Goal: Check status

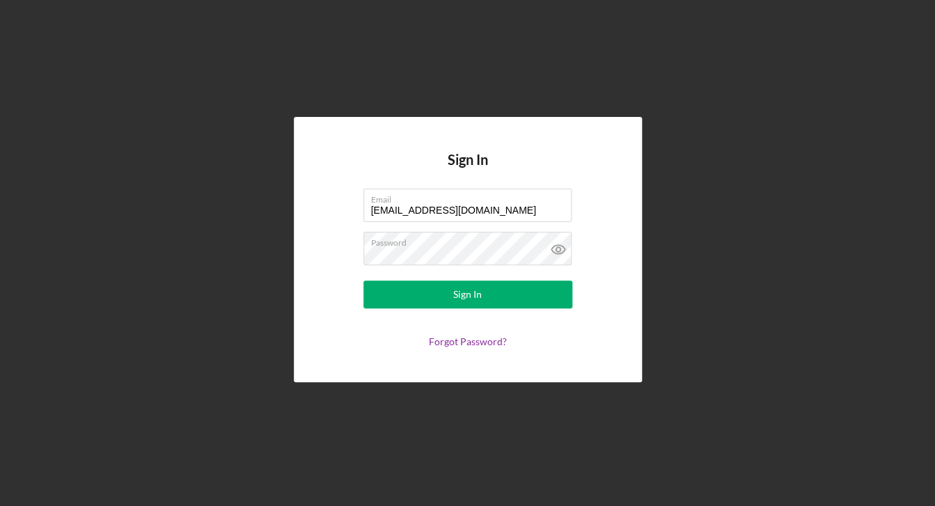
drag, startPoint x: 529, startPoint y: 212, endPoint x: 320, endPoint y: 210, distance: 208.8
click at [363, 210] on input "[EMAIL_ADDRESS][DOMAIN_NAME]" at bounding box center [467, 205] width 208 height 33
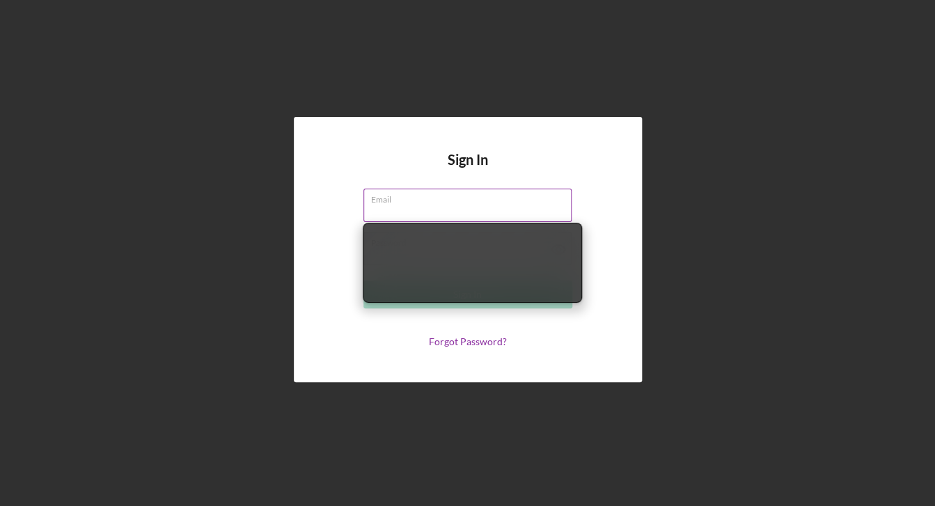
click at [423, 209] on input "Email" at bounding box center [467, 205] width 208 height 33
type input "[EMAIL_ADDRESS][DOMAIN_NAME]"
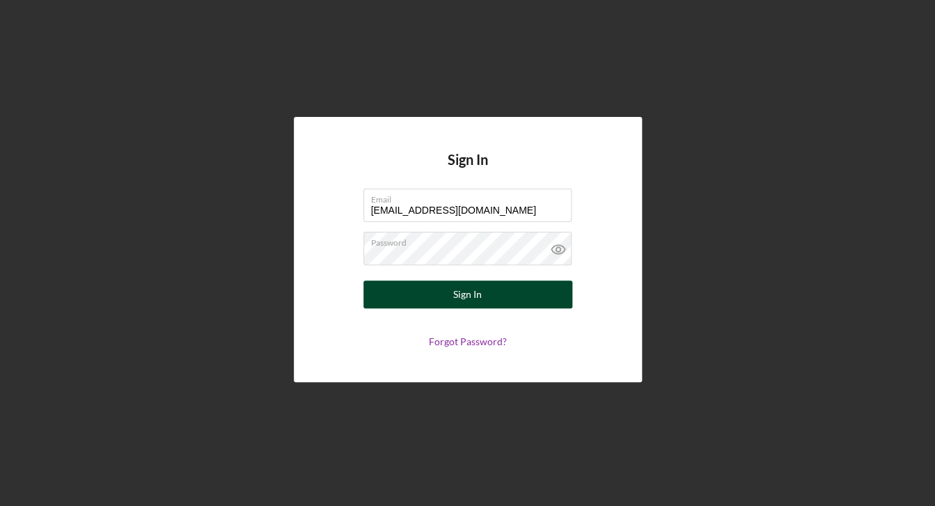
click at [433, 302] on button "Sign In" at bounding box center [467, 295] width 209 height 28
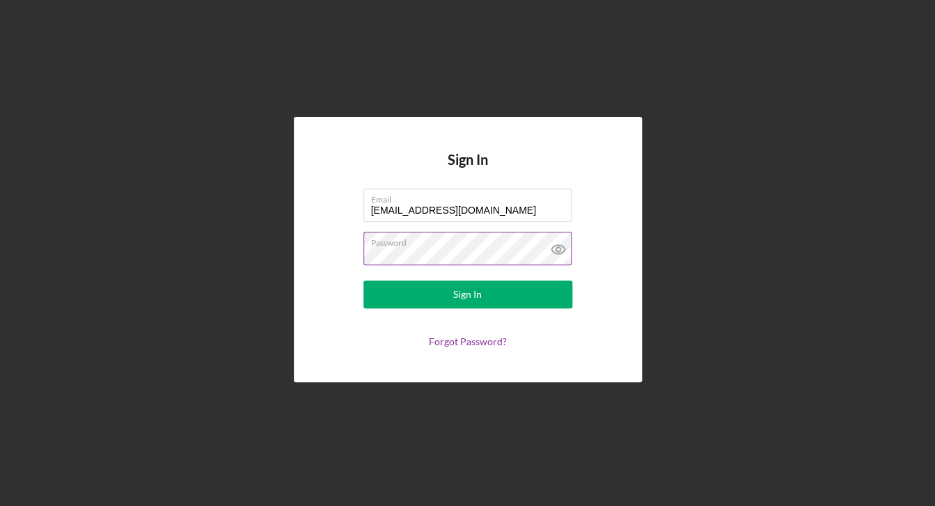
click at [363, 281] on button "Sign In" at bounding box center [467, 295] width 209 height 28
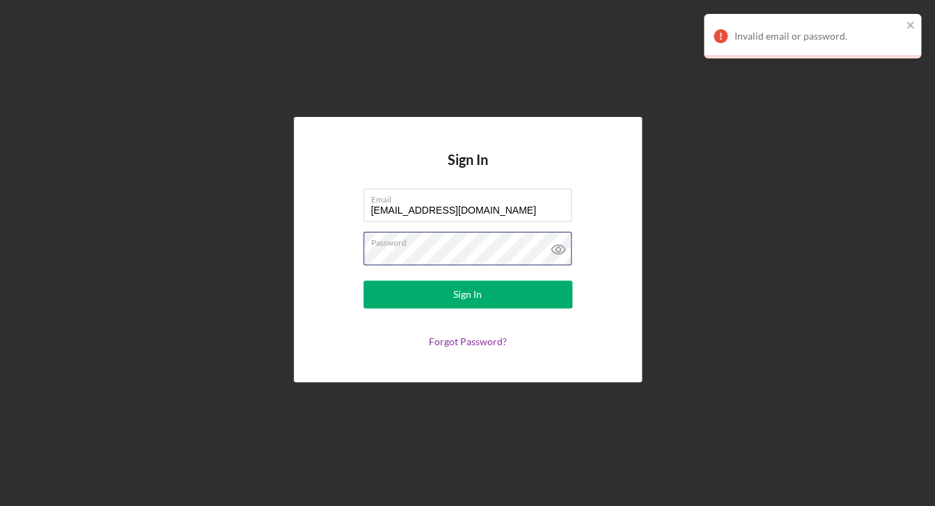
click at [363, 281] on button "Sign In" at bounding box center [467, 295] width 209 height 28
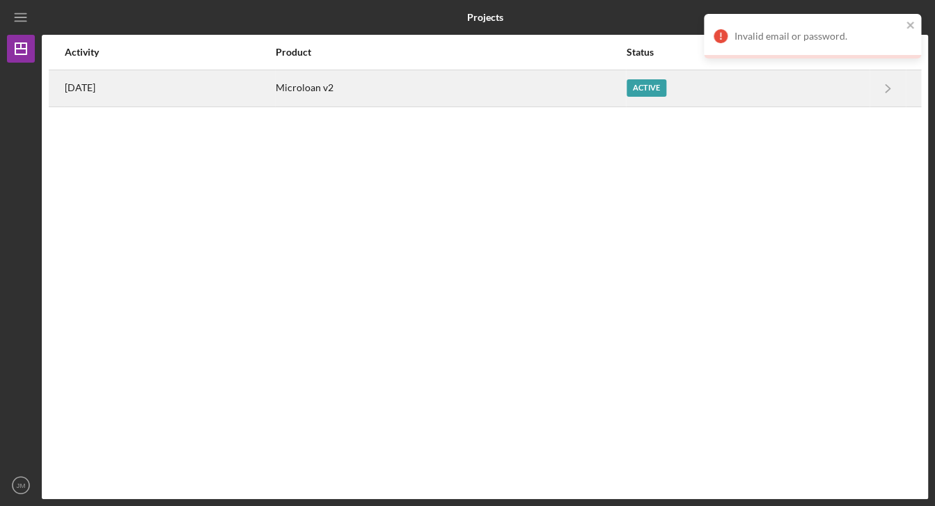
click at [486, 82] on div "Microloan v2" at bounding box center [450, 88] width 349 height 35
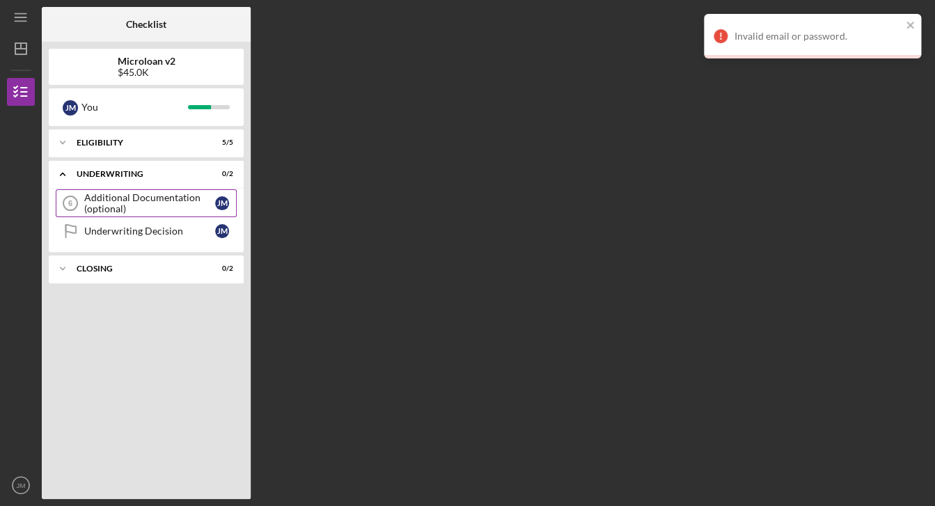
click at [129, 200] on div "Additional Documentation (optional)" at bounding box center [149, 203] width 131 height 22
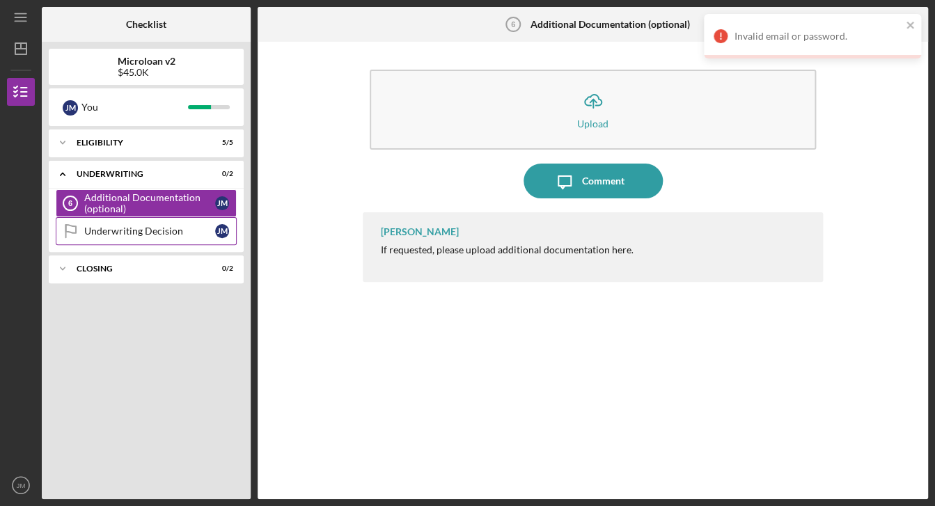
click at [122, 236] on div "Underwriting Decision" at bounding box center [149, 231] width 131 height 11
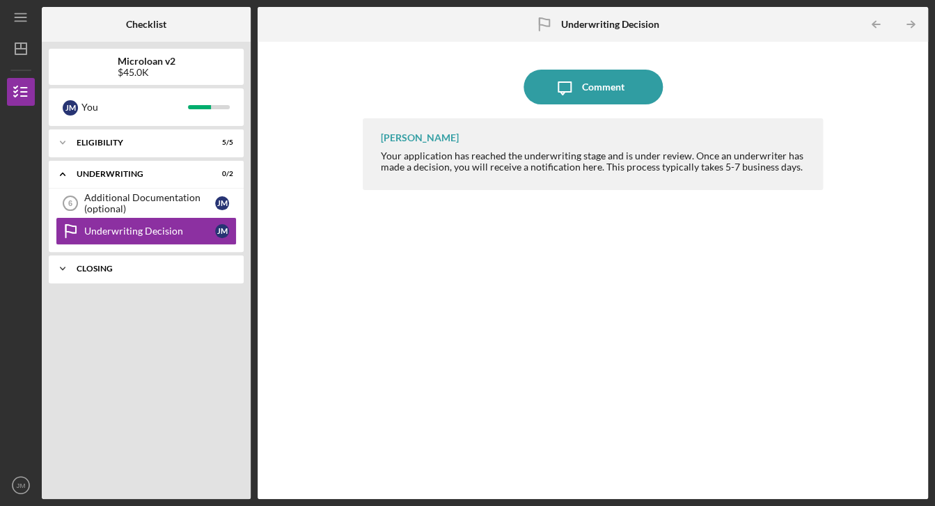
click at [104, 275] on div "Icon/Expander Closing 0 / 2" at bounding box center [146, 269] width 195 height 28
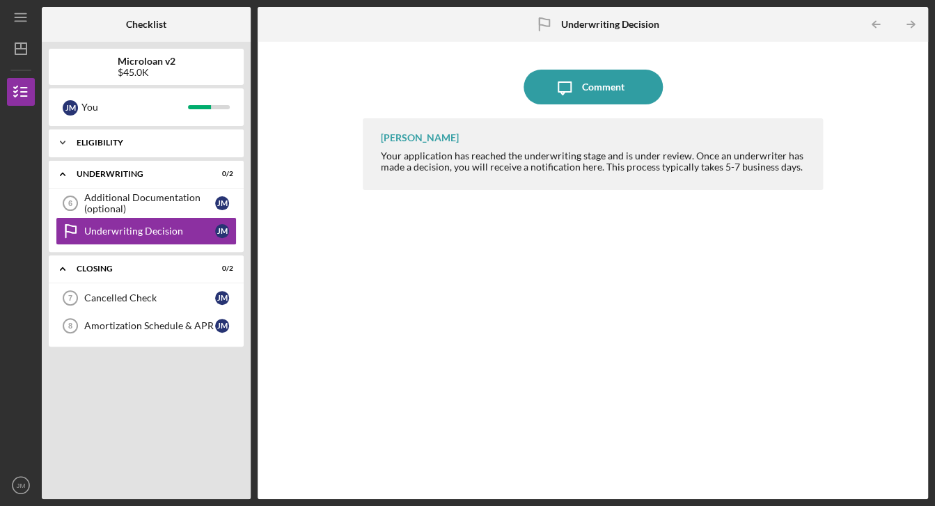
click at [110, 143] on div "Eligibility" at bounding box center [152, 143] width 150 height 8
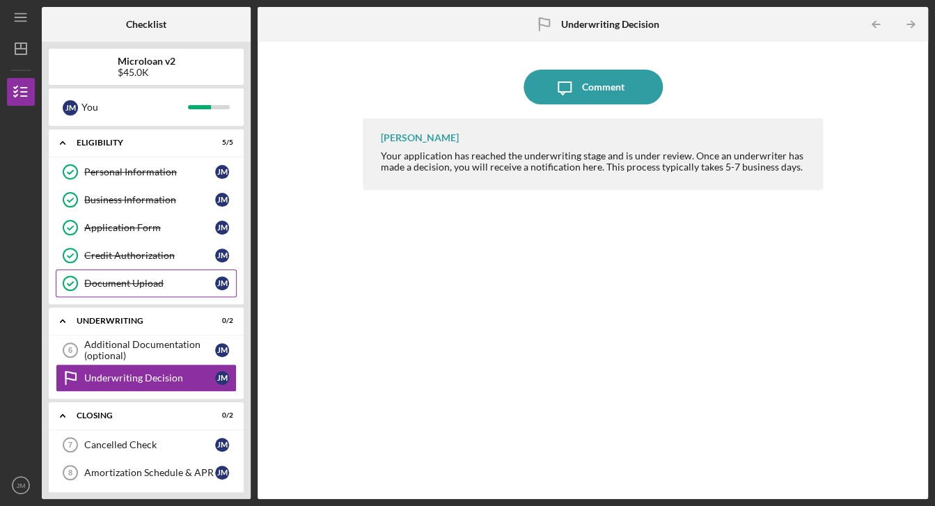
click at [97, 276] on link "Document Upload Document Upload [PERSON_NAME]" at bounding box center [146, 283] width 181 height 28
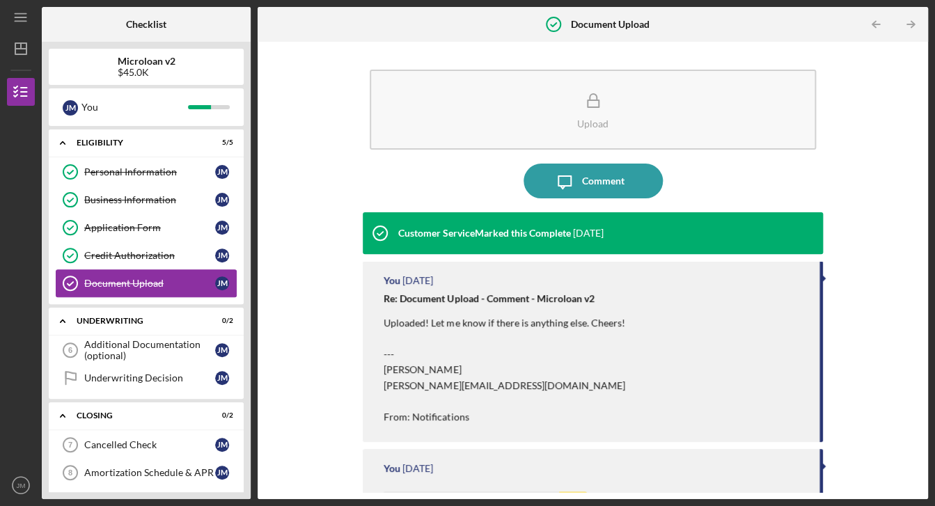
scroll to position [8, 0]
